Goal: Task Accomplishment & Management: Manage account settings

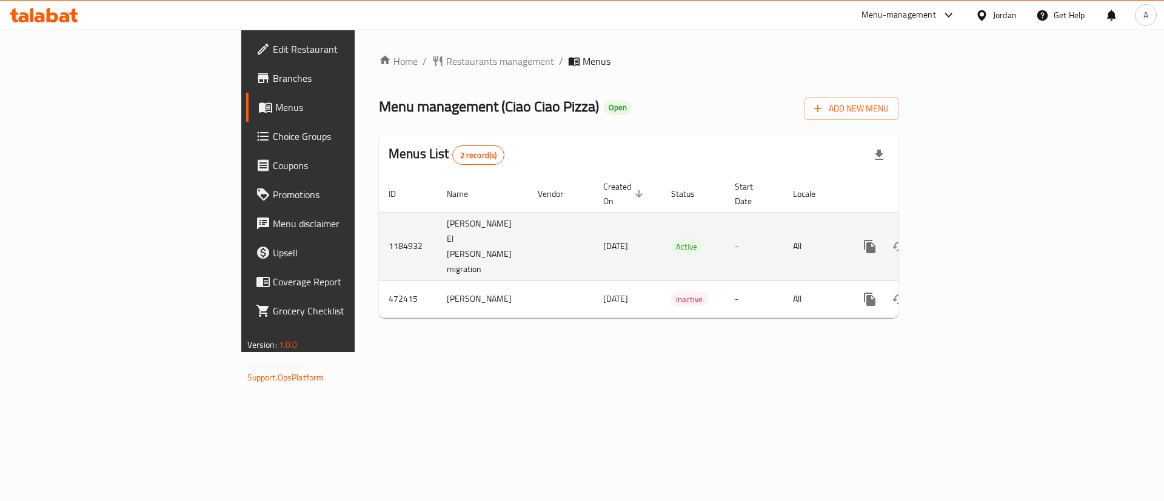
click at [964, 239] on icon "enhanced table" at bounding box center [957, 246] width 15 height 15
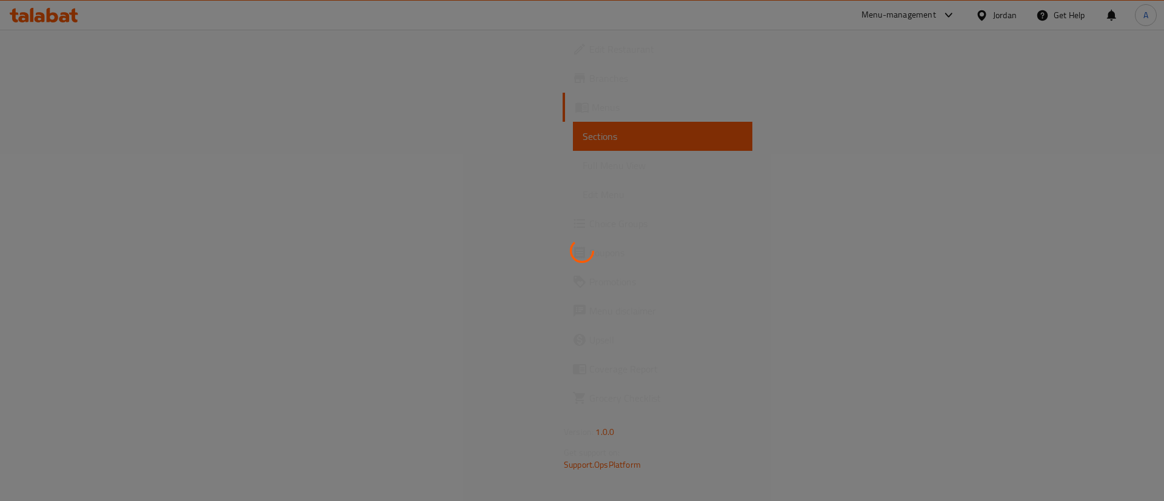
click at [1118, 225] on div at bounding box center [582, 250] width 1164 height 501
click at [779, 125] on div at bounding box center [582, 250] width 1164 height 501
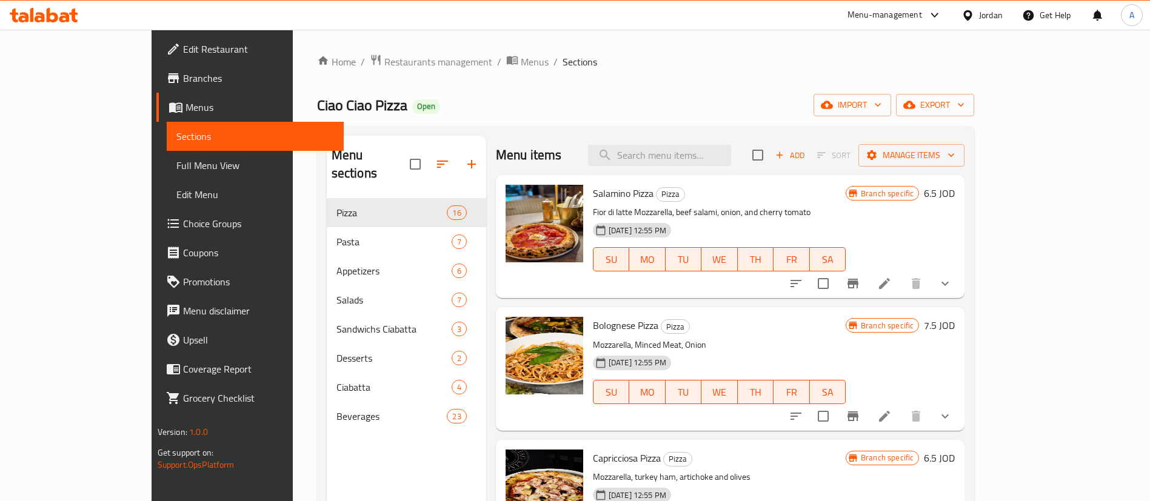
drag, startPoint x: 770, startPoint y: 133, endPoint x: 759, endPoint y: 134, distance: 10.4
drag, startPoint x: 759, startPoint y: 134, endPoint x: 687, endPoint y: 166, distance: 78.9
click at [687, 166] on div "Menu items Add Sort Manage items" at bounding box center [730, 155] width 468 height 39
click at [698, 153] on input "search" at bounding box center [659, 155] width 143 height 21
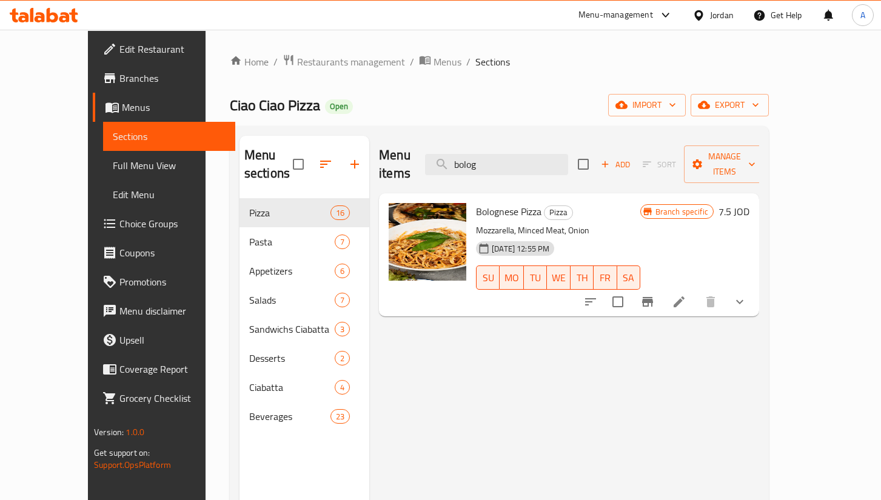
type input "bolog"
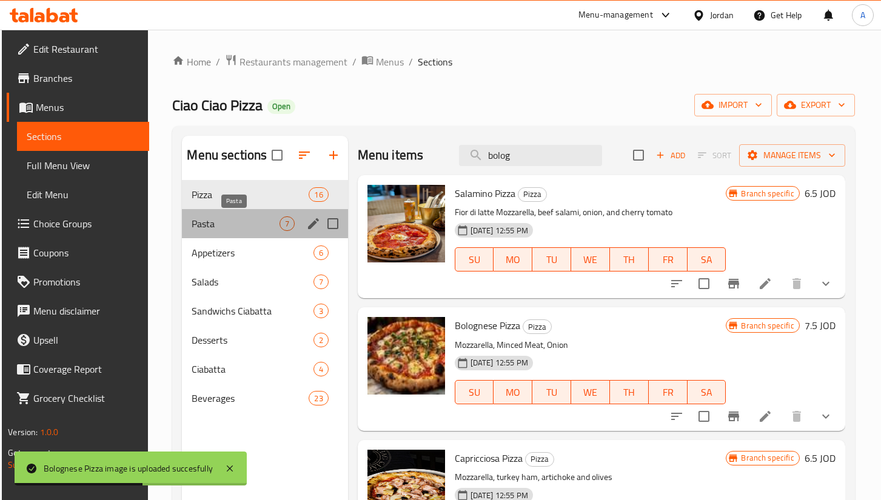
drag, startPoint x: 260, startPoint y: 227, endPoint x: 237, endPoint y: 275, distance: 53.7
click at [259, 226] on span "Pasta" at bounding box center [235, 223] width 87 height 15
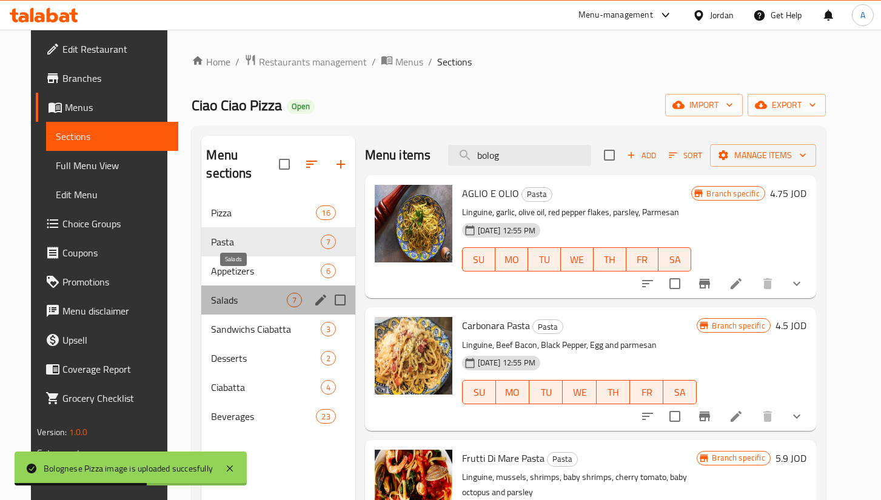
drag, startPoint x: 237, startPoint y: 275, endPoint x: 242, endPoint y: 307, distance: 32.0
click at [238, 293] on span "Salads" at bounding box center [248, 300] width 75 height 15
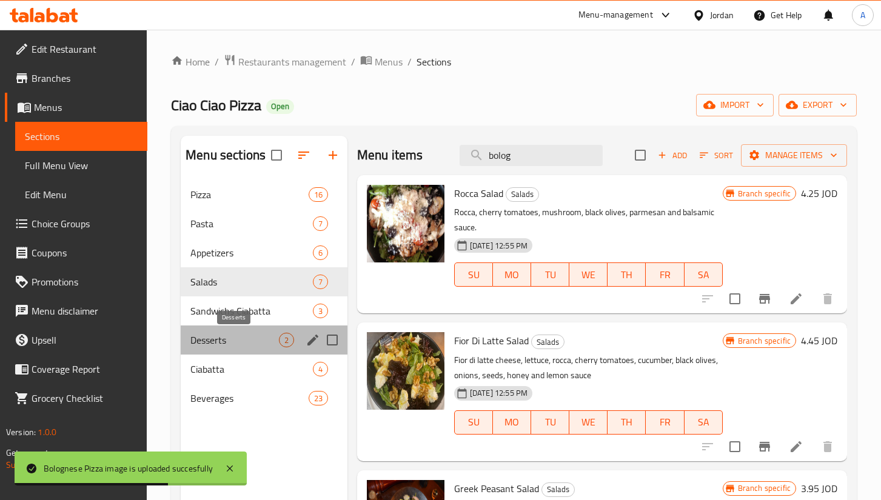
click at [220, 345] on span "Desserts" at bounding box center [234, 340] width 88 height 15
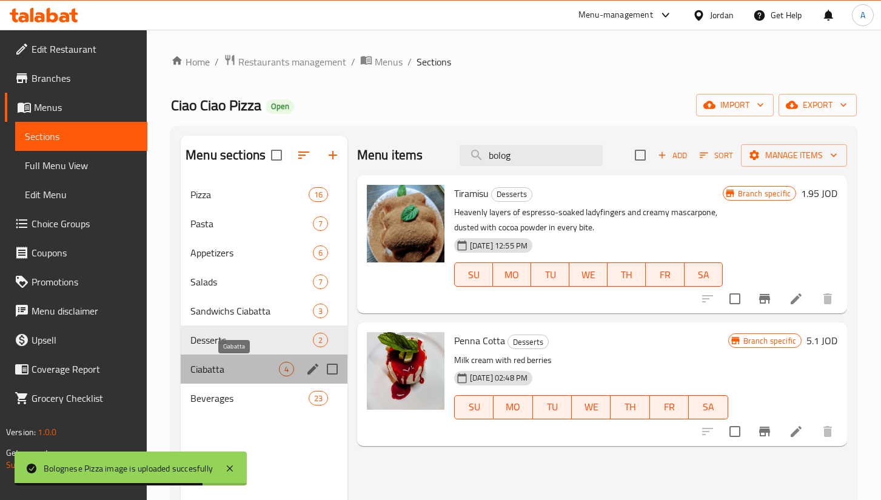
click at [222, 371] on span "Ciabatta" at bounding box center [234, 369] width 88 height 15
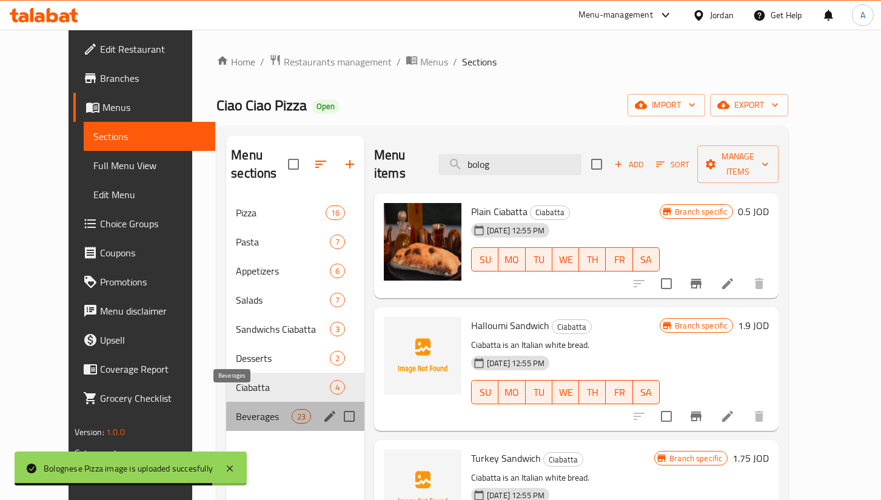
drag, startPoint x: 223, startPoint y: 398, endPoint x: 308, endPoint y: 311, distance: 120.8
click at [236, 409] on span "Beverages" at bounding box center [263, 416] width 55 height 15
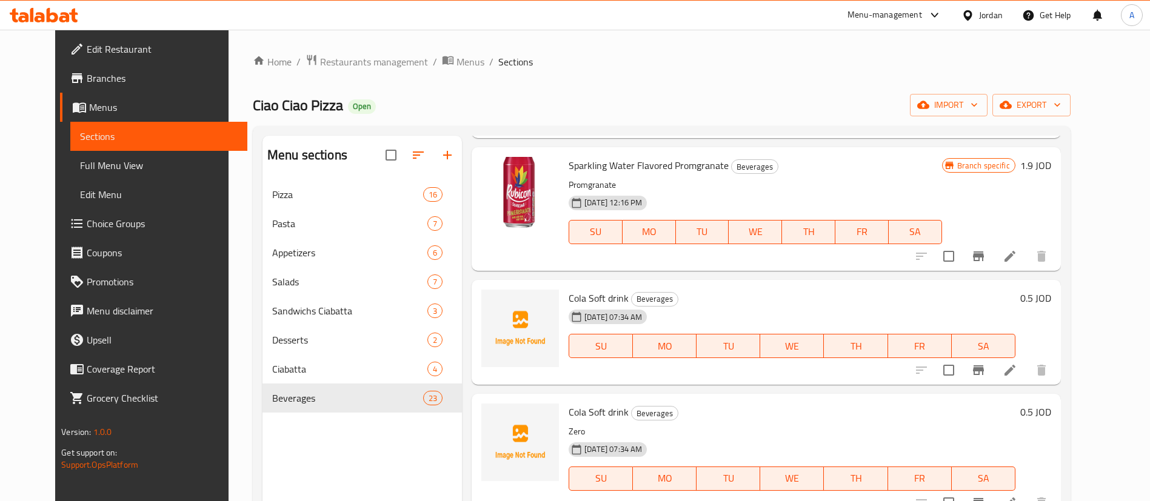
scroll to position [2242, 0]
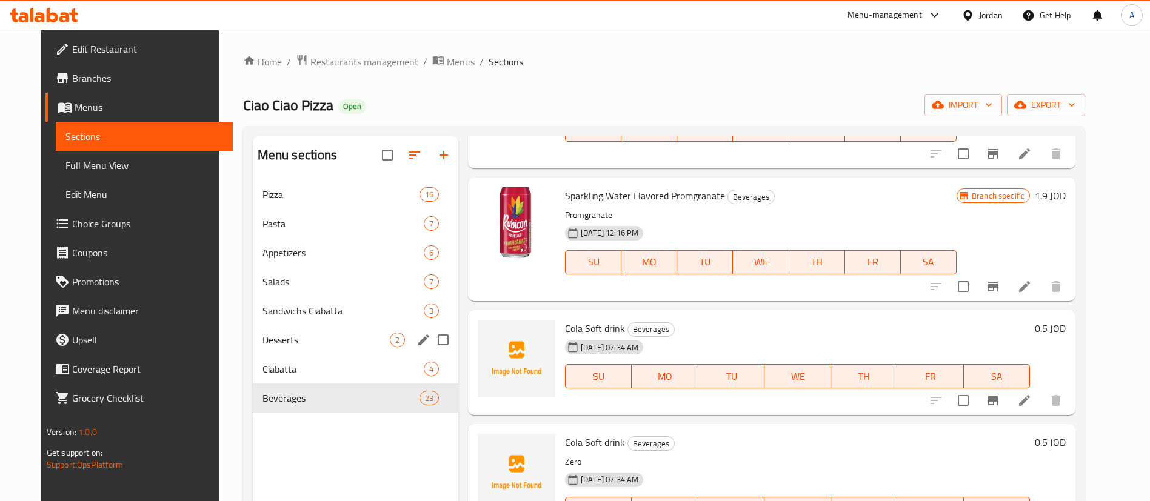
click at [340, 348] on div "Desserts 2" at bounding box center [355, 339] width 205 height 29
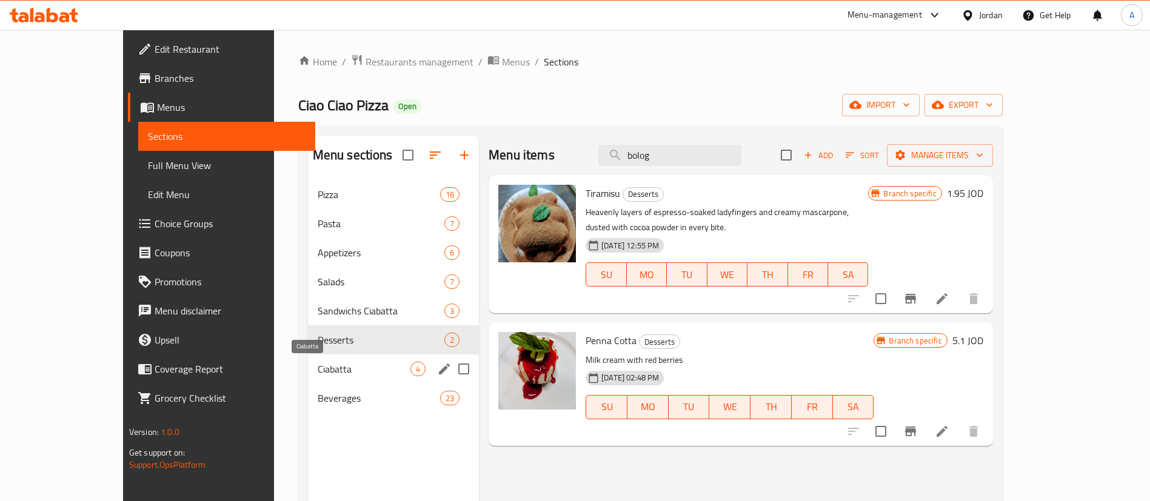
click at [308, 381] on div "Ciabatta 4" at bounding box center [394, 369] width 172 height 29
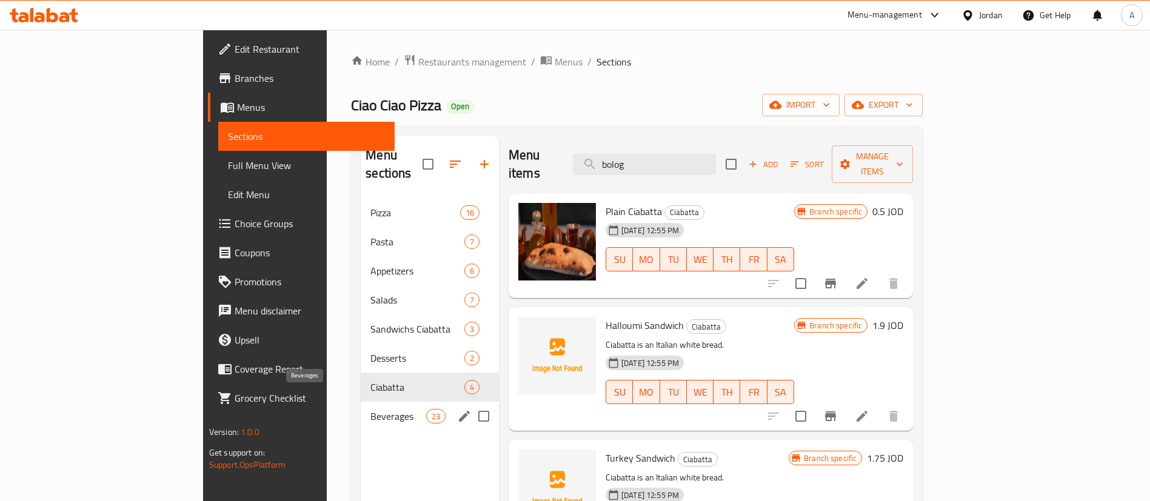
click at [370, 409] on span "Beverages" at bounding box center [397, 416] width 55 height 15
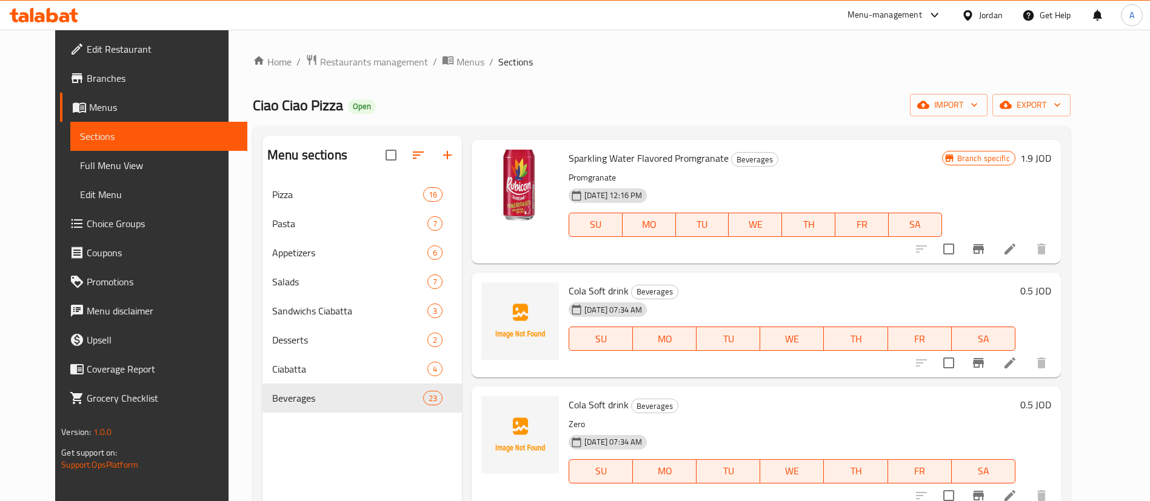
scroll to position [2363, 0]
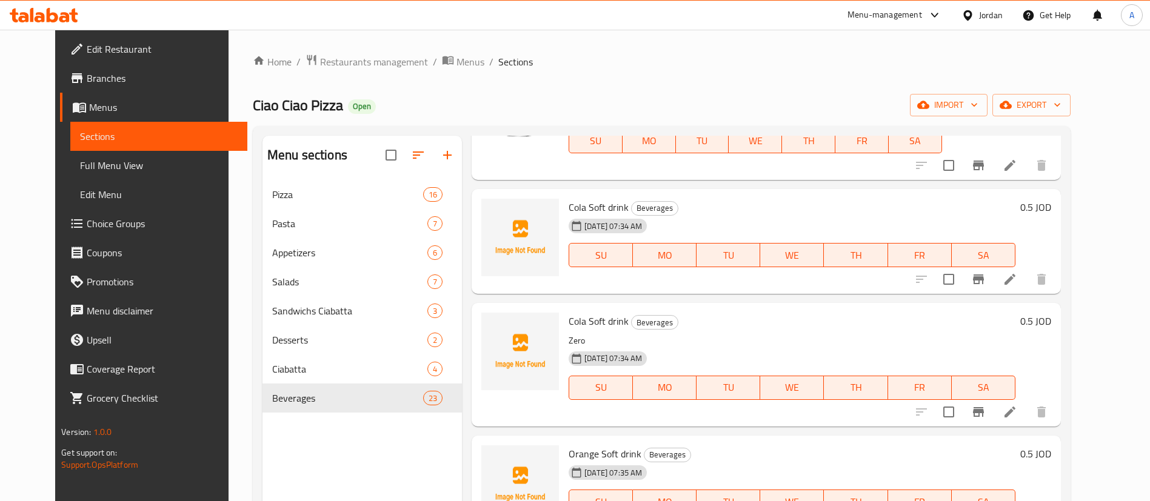
click at [1051, 218] on div "0.5 JOD" at bounding box center [1033, 242] width 36 height 86
click at [1051, 207] on h6 "0.5 JOD" at bounding box center [1035, 207] width 31 height 17
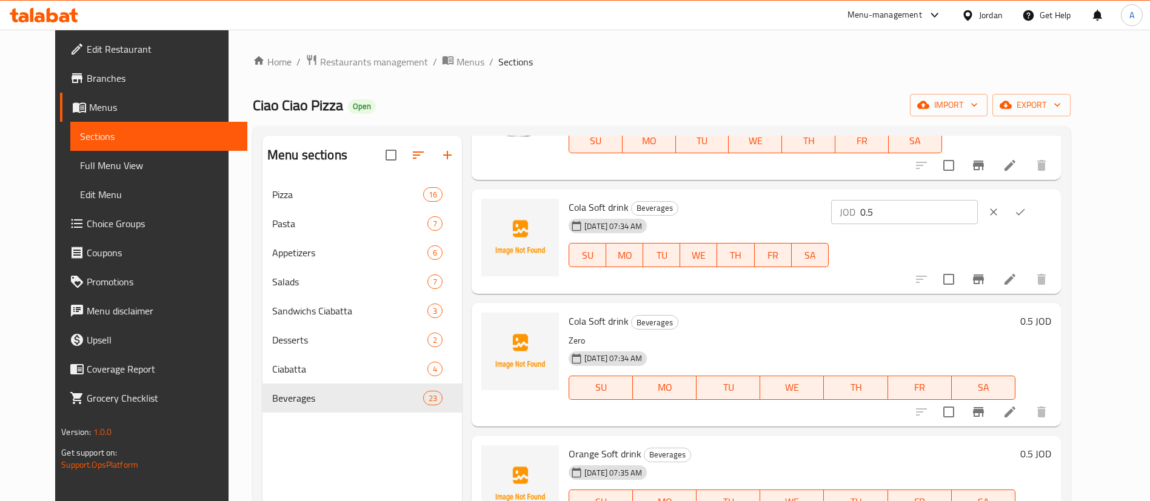
drag, startPoint x: 895, startPoint y: 222, endPoint x: 955, endPoint y: 216, distance: 60.3
click at [847, 224] on div "Cola Soft drink Beverages 01-09-2025 07:34 AM SU MO TU WE TH FR SA JOD 0.5 ​" at bounding box center [810, 242] width 492 height 96
type input "1"
click at [1026, 212] on icon "ok" at bounding box center [1020, 212] width 12 height 12
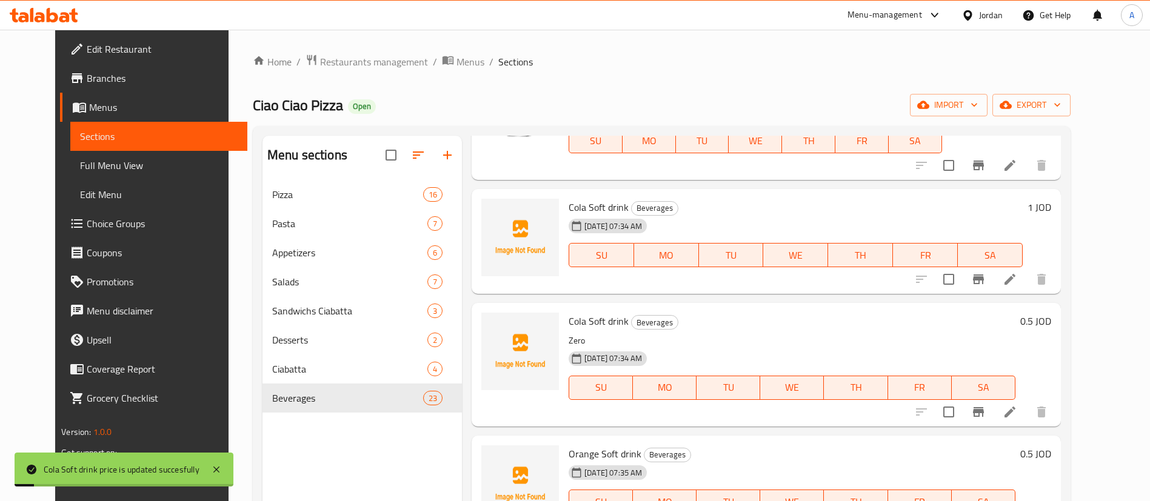
click at [1051, 327] on h6 "0.5 JOD" at bounding box center [1035, 321] width 31 height 17
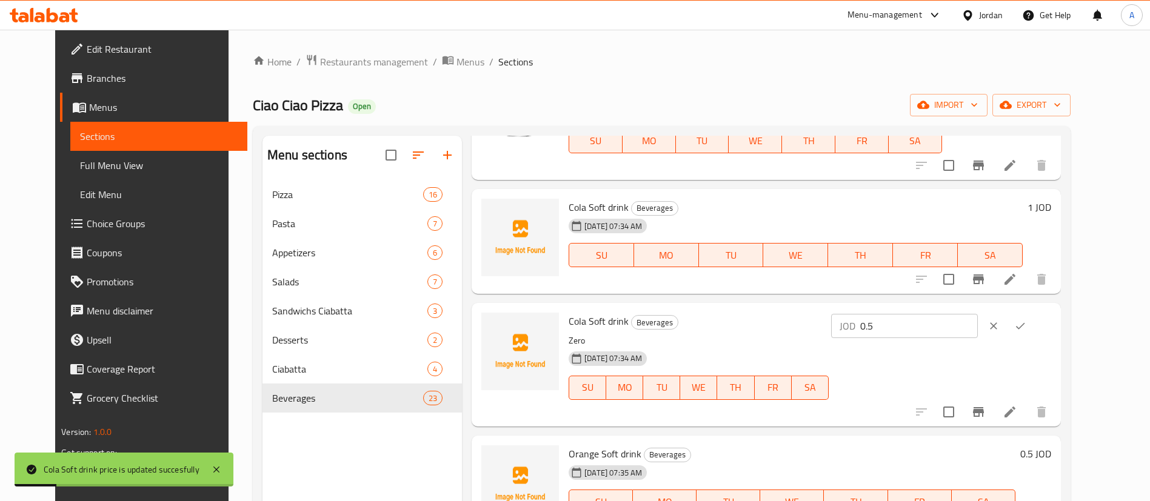
click at [875, 335] on div "Cola Soft drink Beverages Zero 01-09-2025 07:34 AM SU MO TU WE TH FR SA JOD 0.5…" at bounding box center [810, 364] width 492 height 113
type input "1"
click at [1026, 323] on icon "ok" at bounding box center [1020, 326] width 12 height 12
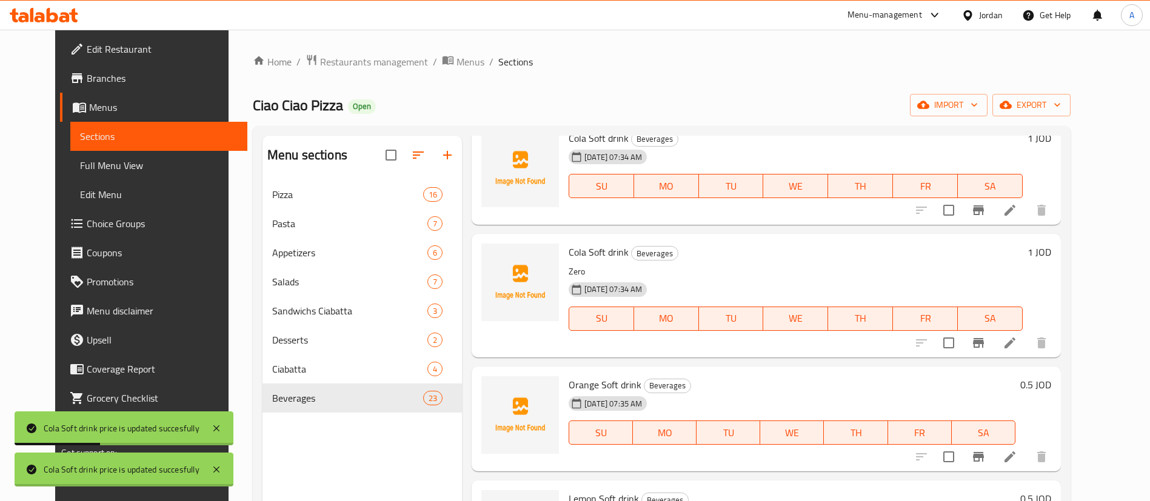
scroll to position [2514, 0]
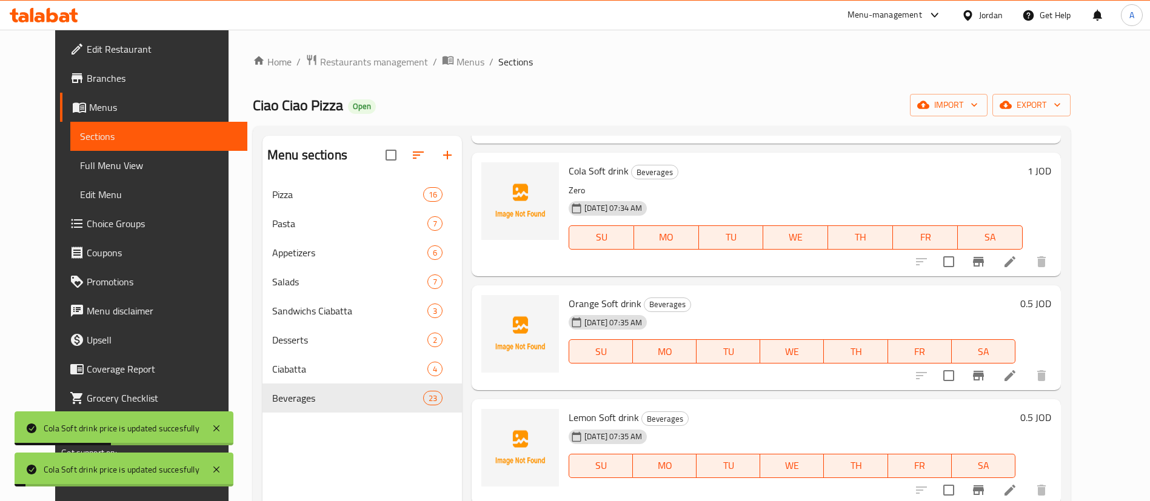
click at [1051, 311] on h6 "0.5 JOD" at bounding box center [1035, 303] width 31 height 17
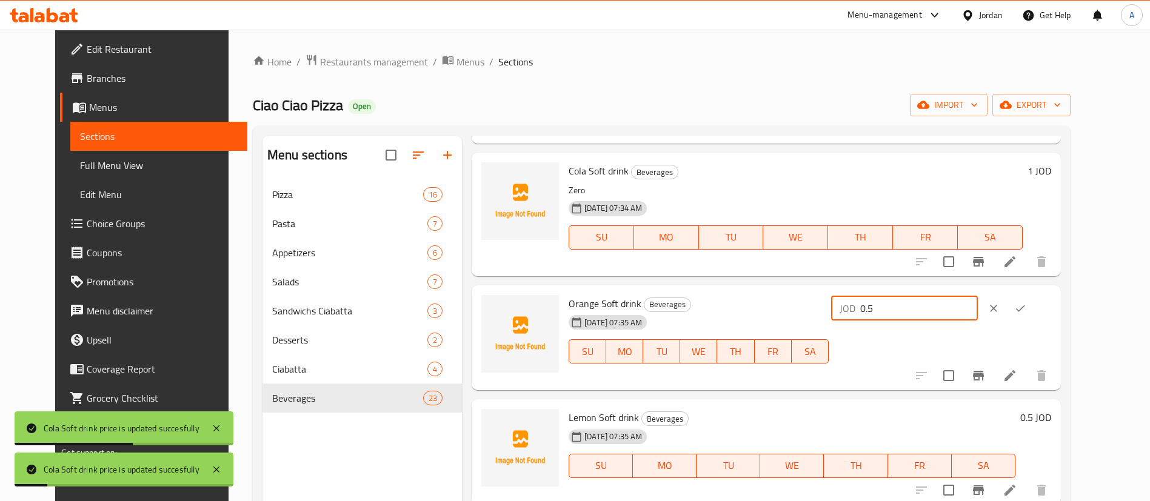
drag, startPoint x: 973, startPoint y: 323, endPoint x: 921, endPoint y: 321, distance: 52.2
click at [907, 325] on div "JOD 0.5 ​" at bounding box center [939, 338] width 222 height 86
type input "1"
click at [1026, 302] on icon "ok" at bounding box center [1020, 308] width 12 height 12
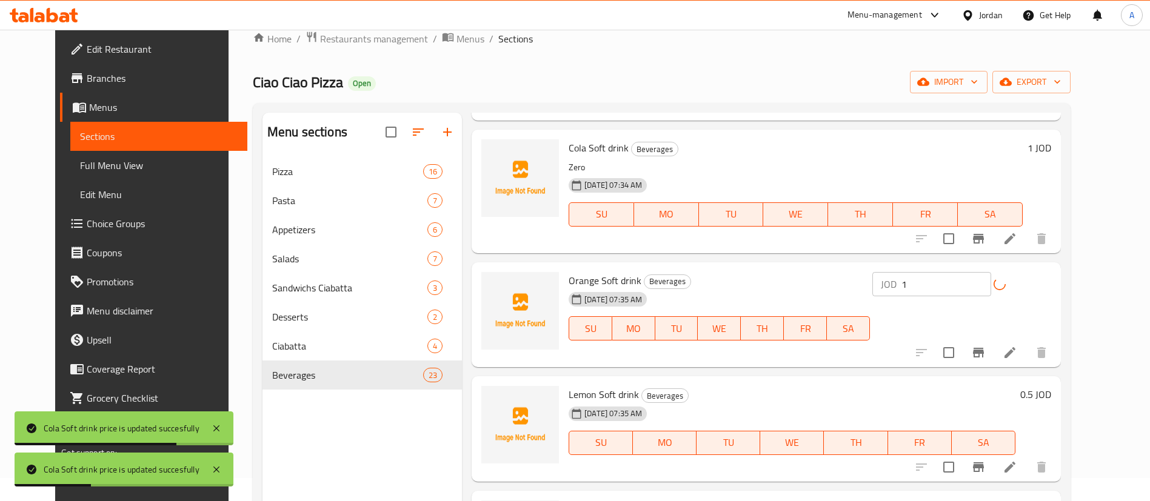
scroll to position [91, 0]
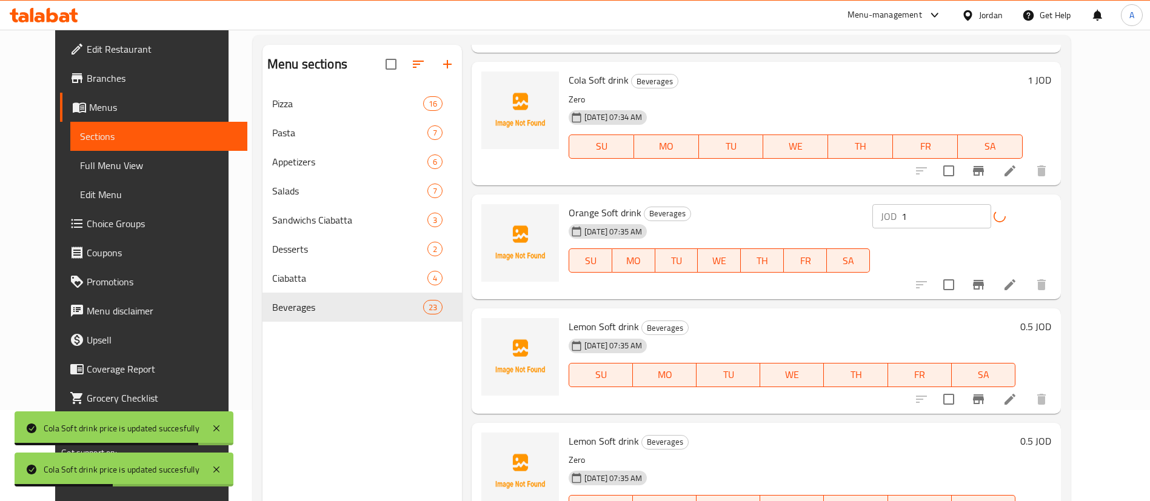
click at [1051, 320] on h6 "0.5 JOD" at bounding box center [1035, 326] width 31 height 17
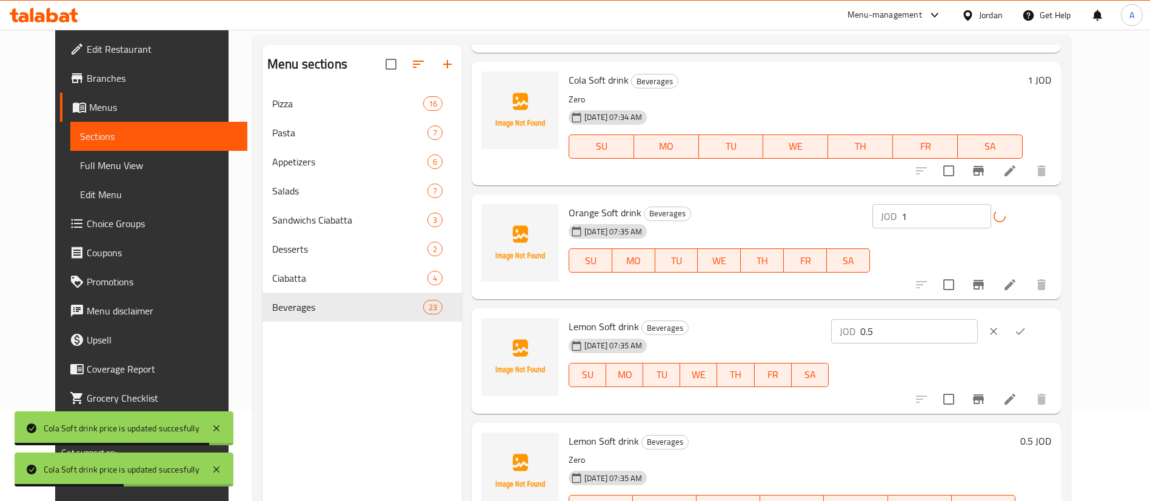
drag, startPoint x: 916, startPoint y: 330, endPoint x: 870, endPoint y: 330, distance: 46.1
click at [881, 330] on div "Lemon Soft drink Beverages 01-09-2025 07:35 AM SU MO TU WE TH FR SA JOD 0.5 ​" at bounding box center [810, 361] width 492 height 96
type input "1"
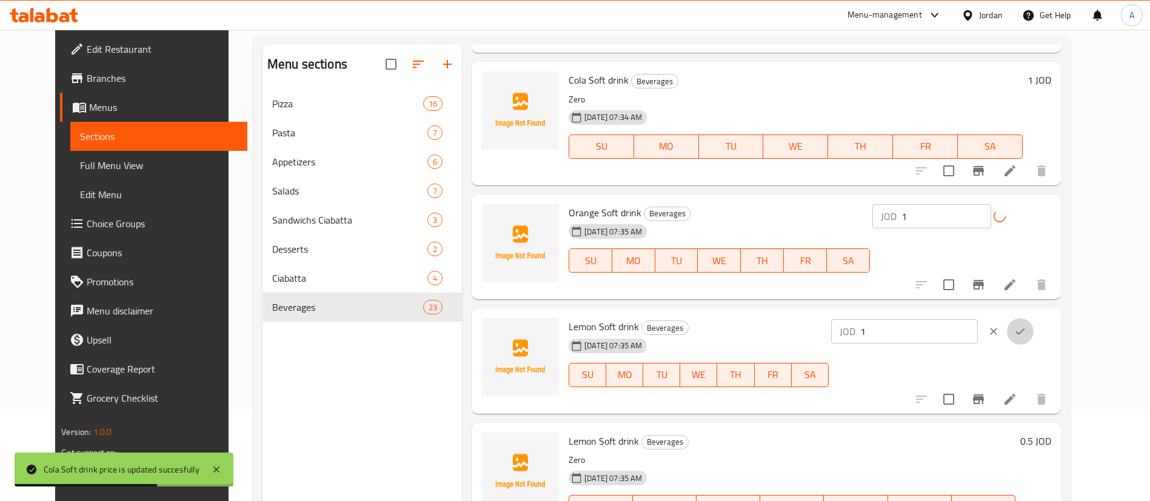
click at [1026, 328] on icon "ok" at bounding box center [1020, 331] width 12 height 12
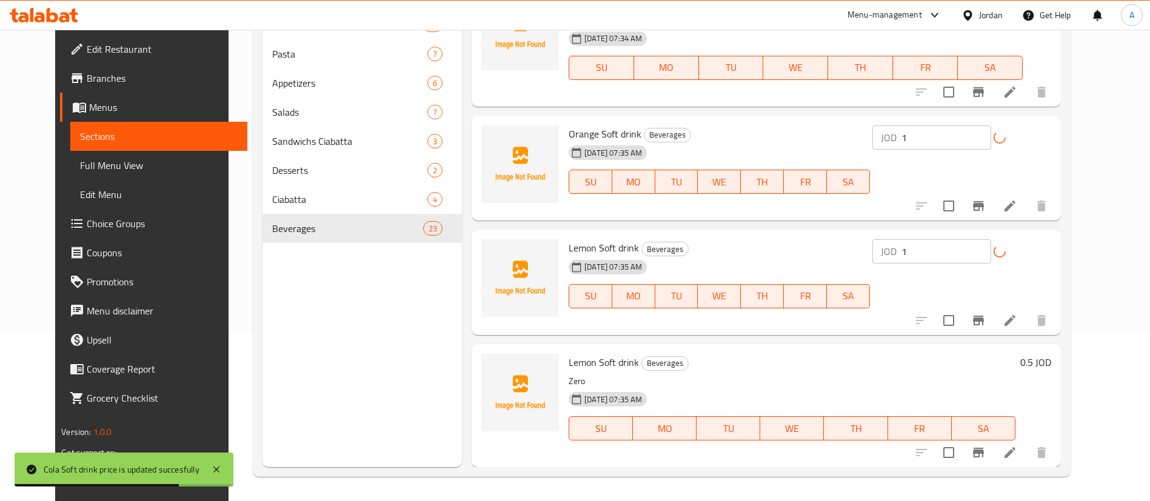
click at [1051, 369] on h6 "0.5 JOD" at bounding box center [1035, 362] width 31 height 17
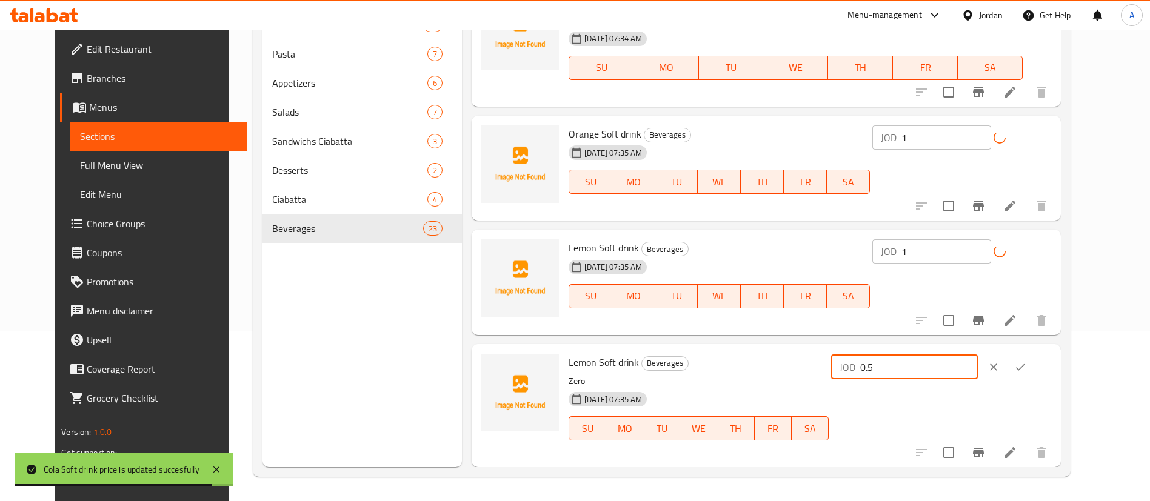
drag, startPoint x: 891, startPoint y: 368, endPoint x: 1069, endPoint y: 362, distance: 177.7
click at [889, 368] on div "Lemon Soft drink Beverages Zero 01-09-2025 07:35 AM SU MO TU WE TH FR SA JOD 0.…" at bounding box center [810, 405] width 492 height 113
type input "1"
click at [1033, 364] on button "ok" at bounding box center [1020, 367] width 27 height 27
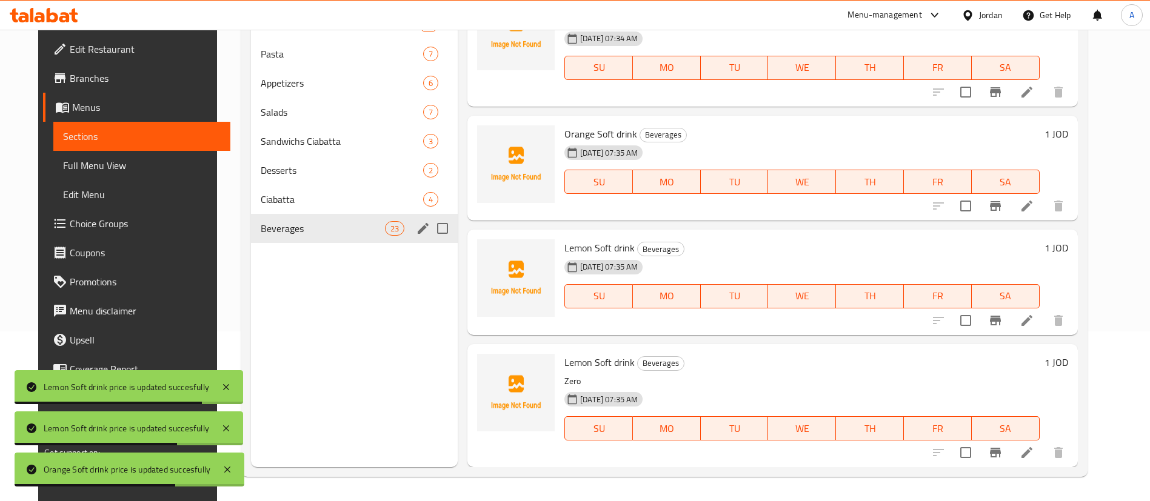
scroll to position [0, 0]
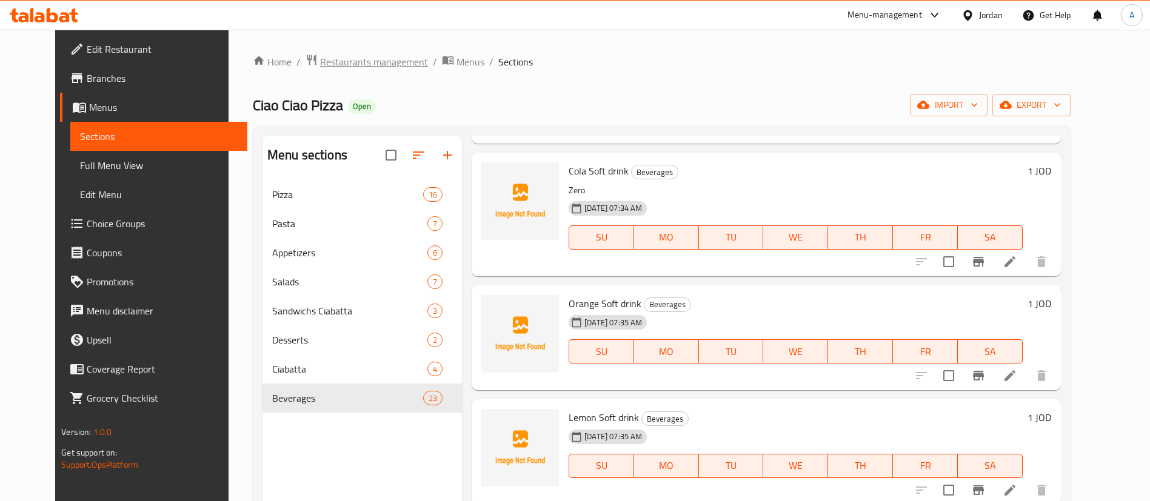
click at [367, 65] on span "Restaurants management" at bounding box center [374, 62] width 108 height 15
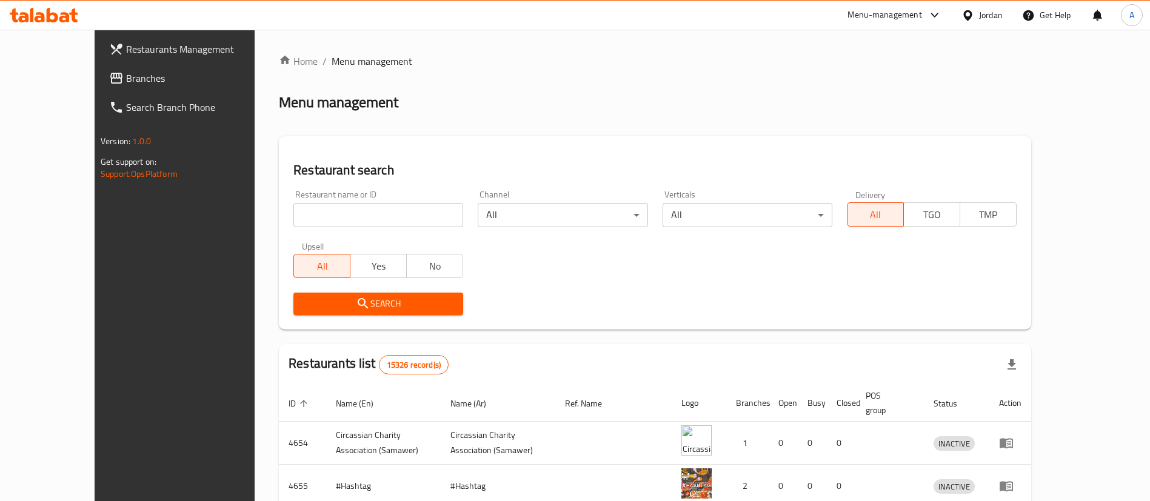
click at [56, 6] on div at bounding box center [44, 15] width 88 height 24
click at [53, 12] on icon at bounding box center [44, 15] width 68 height 15
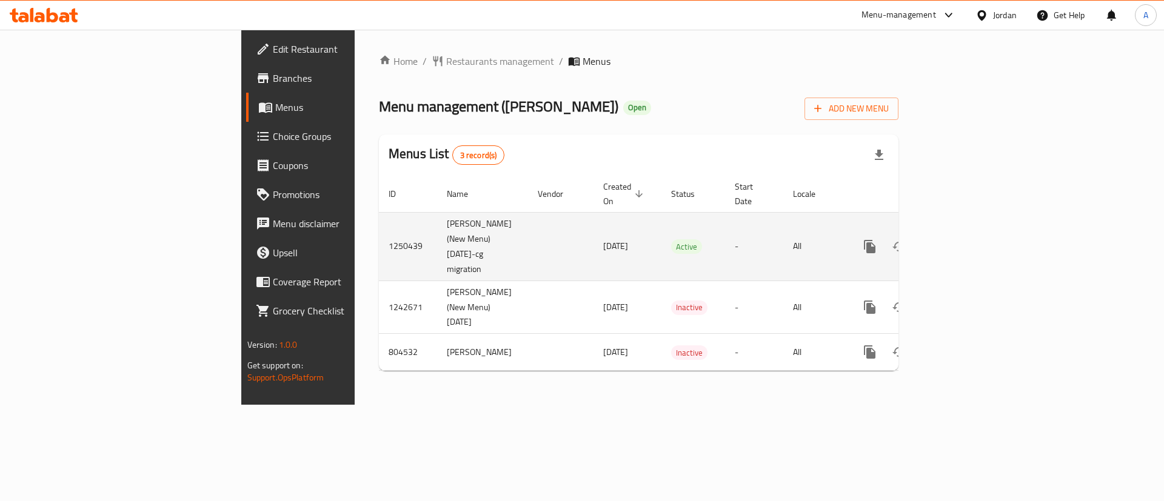
click at [981, 215] on td "enhanced table" at bounding box center [913, 246] width 136 height 68
click at [964, 245] on icon "enhanced table" at bounding box center [957, 246] width 15 height 15
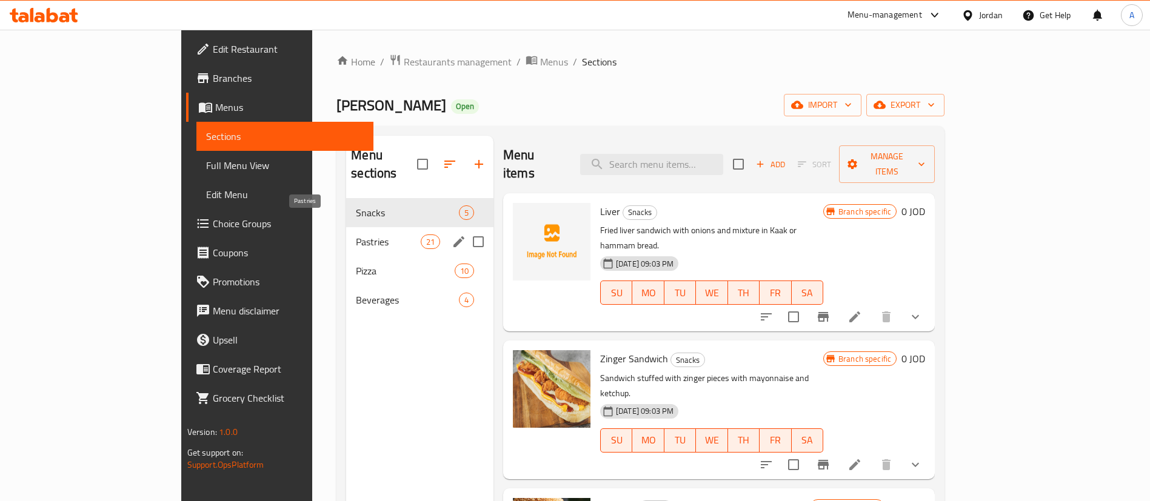
click at [356, 235] on span "Pastries" at bounding box center [388, 242] width 64 height 15
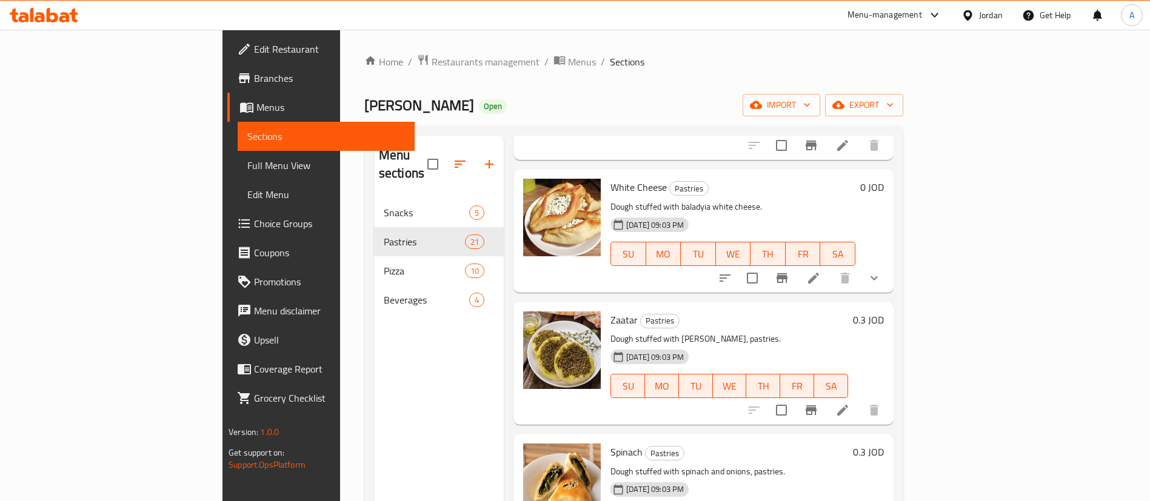
scroll to position [91, 0]
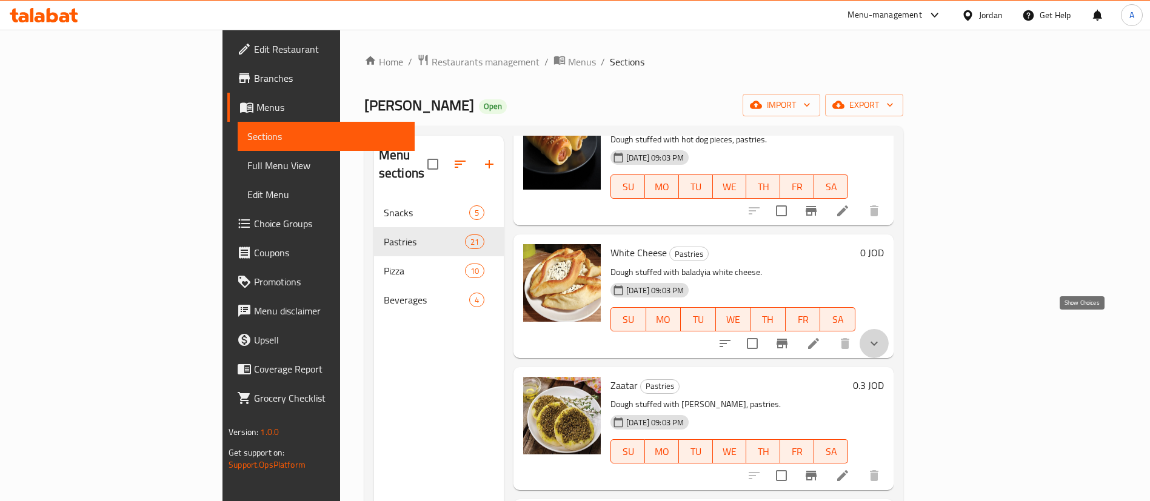
click at [881, 336] on icon "show more" at bounding box center [874, 343] width 15 height 15
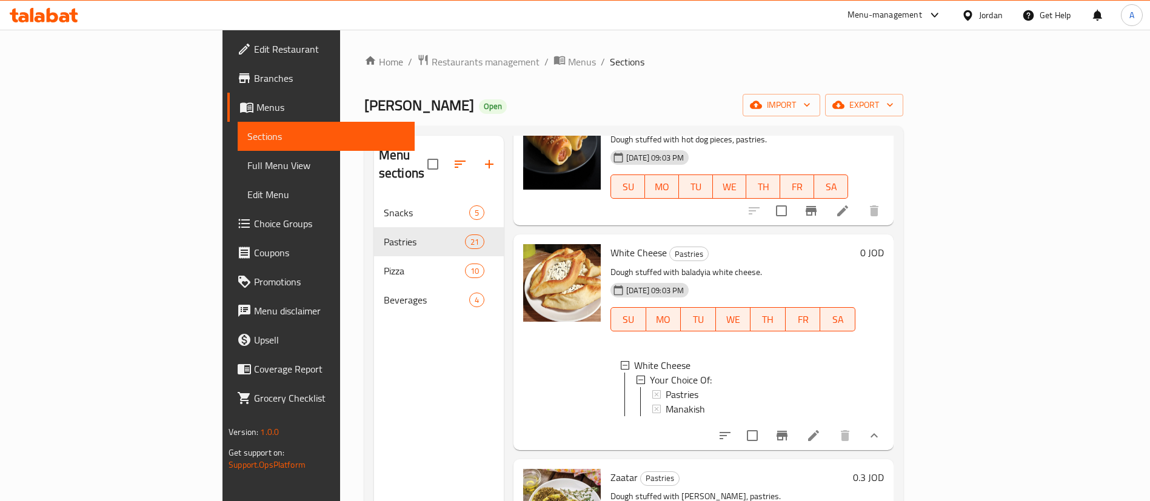
click at [881, 438] on icon "show more" at bounding box center [874, 435] width 15 height 15
click at [888, 439] on button "show more" at bounding box center [873, 435] width 29 height 29
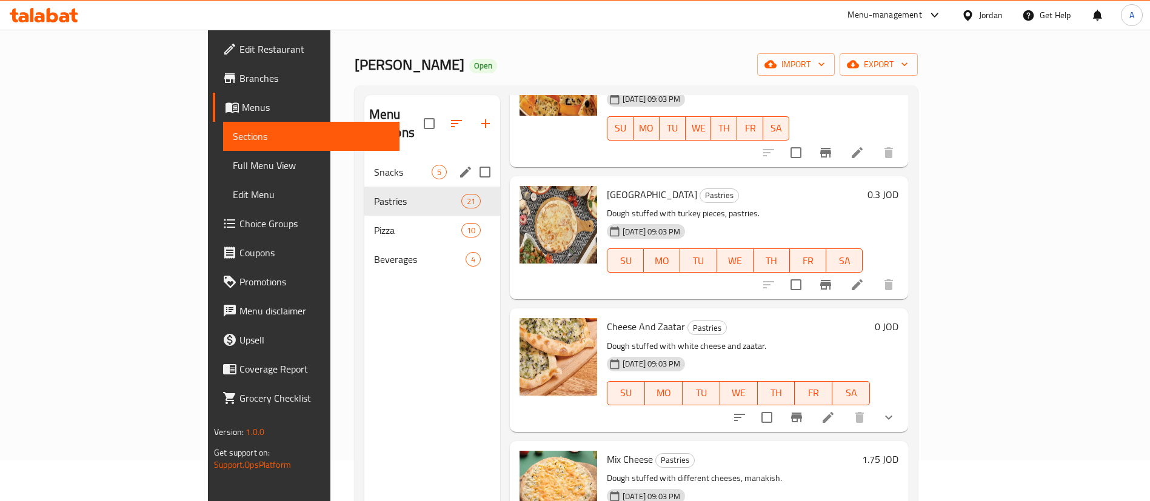
scroll to position [0, 0]
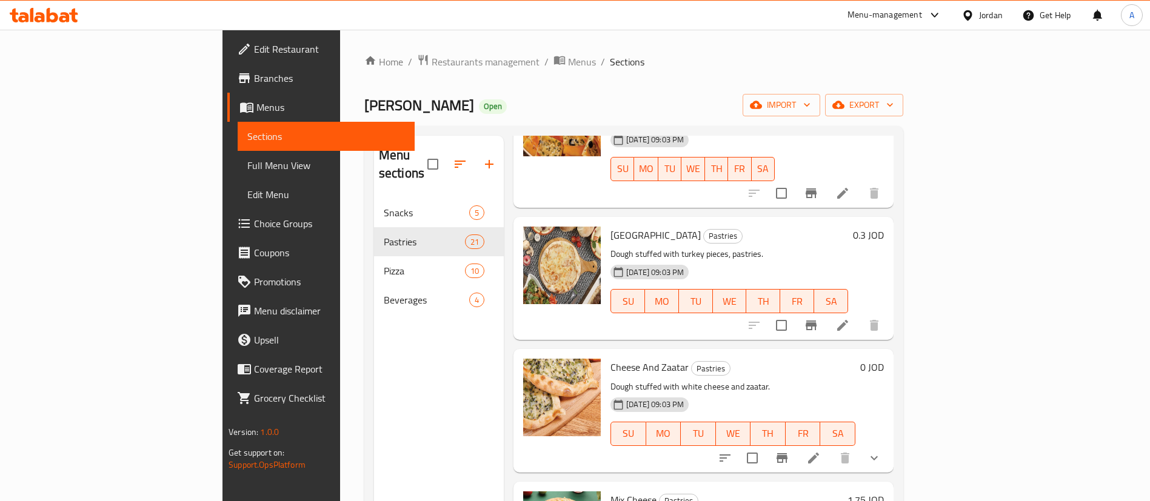
click at [453, 157] on icon "button" at bounding box center [460, 164] width 15 height 15
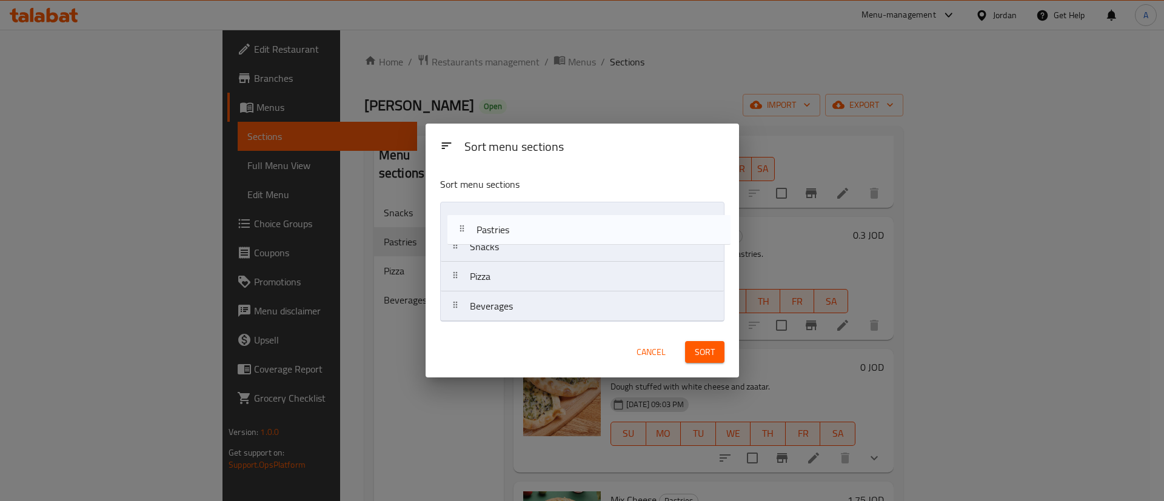
drag, startPoint x: 495, startPoint y: 247, endPoint x: 504, endPoint y: 222, distance: 26.7
click at [504, 222] on nav "Snacks Pastries Pizza Beverages" at bounding box center [582, 262] width 284 height 120
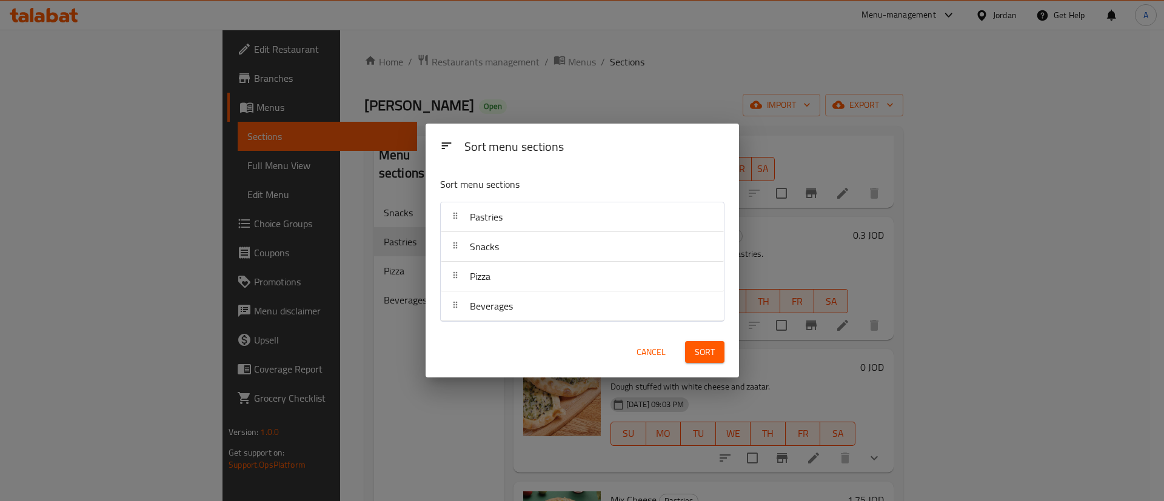
click at [725, 353] on div "Sort" at bounding box center [705, 352] width 54 height 37
click at [715, 351] on button "Sort" at bounding box center [704, 352] width 39 height 22
